Goal: Navigation & Orientation: Find specific page/section

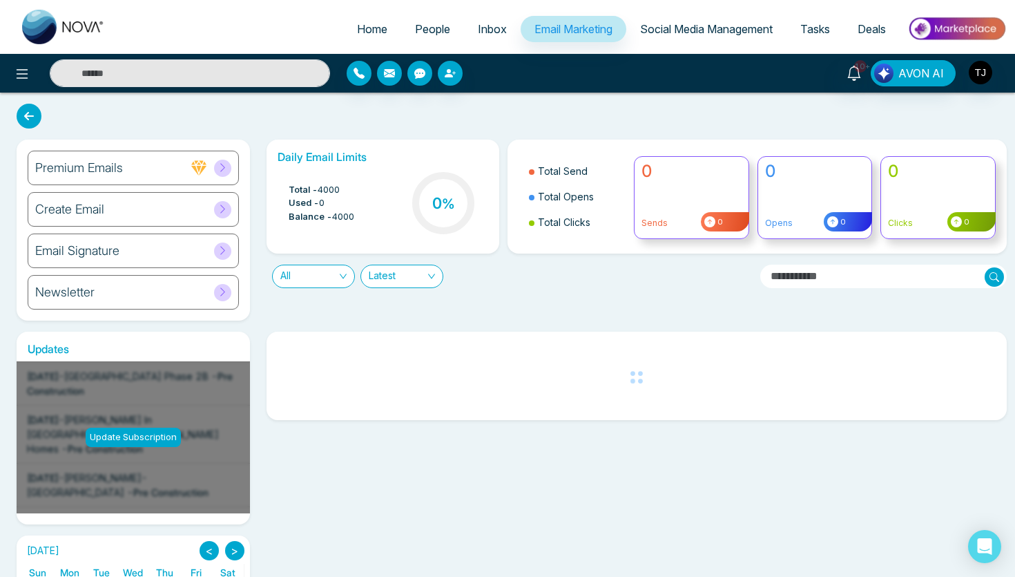
click at [427, 13] on ul "Home People Inbox Email Marketing Social Media Management Tasks Deals" at bounding box center [563, 30] width 888 height 38
click at [427, 36] on link "People" at bounding box center [432, 29] width 63 height 26
